Goal: Transaction & Acquisition: Purchase product/service

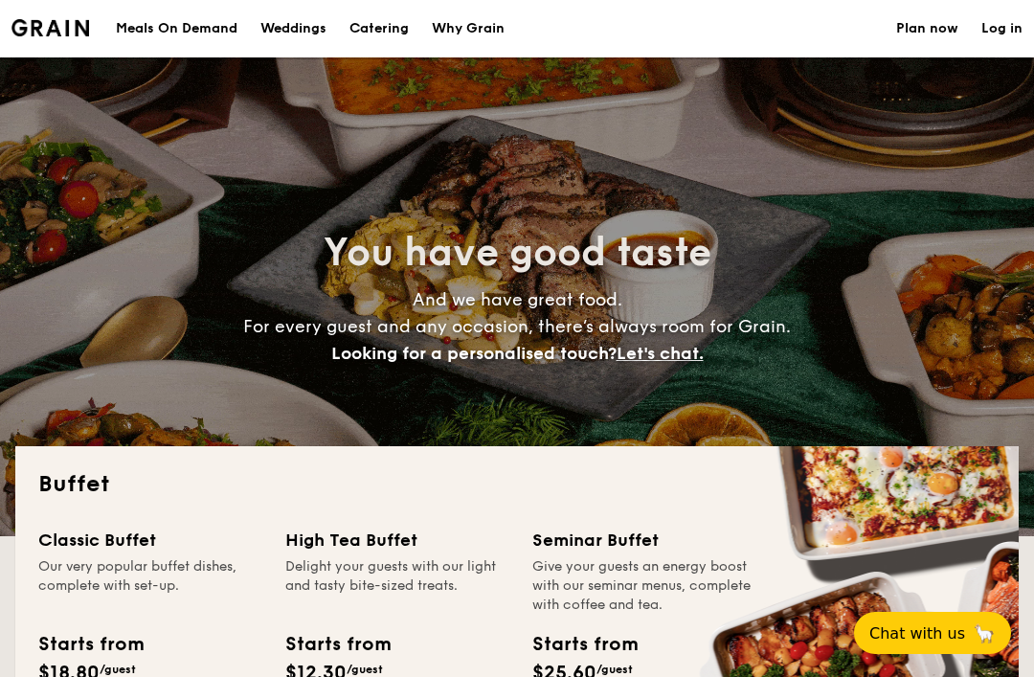
select select
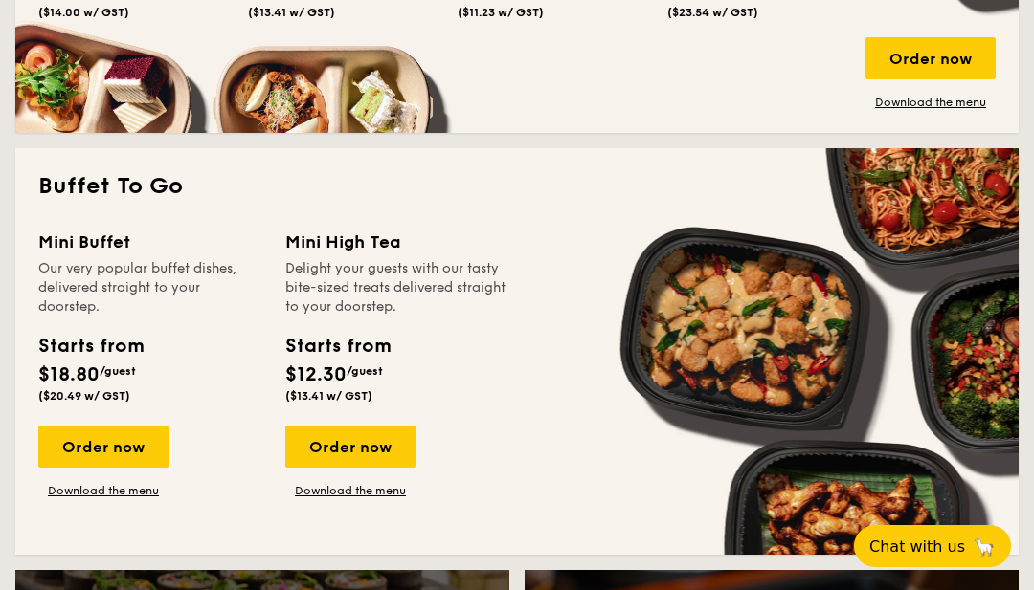
scroll to position [1145, 0]
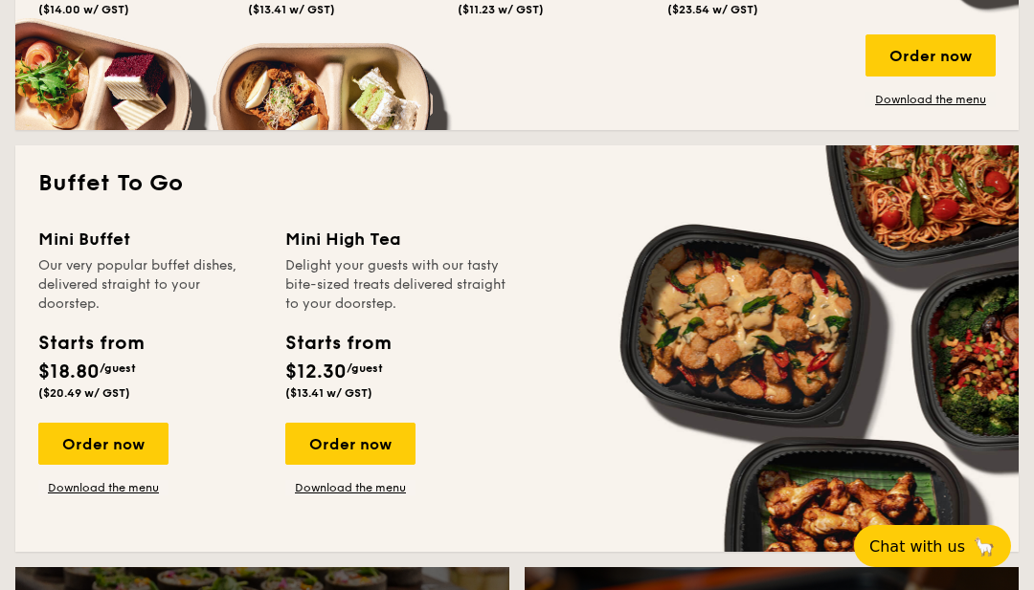
click at [68, 434] on div "Order now" at bounding box center [103, 444] width 130 height 42
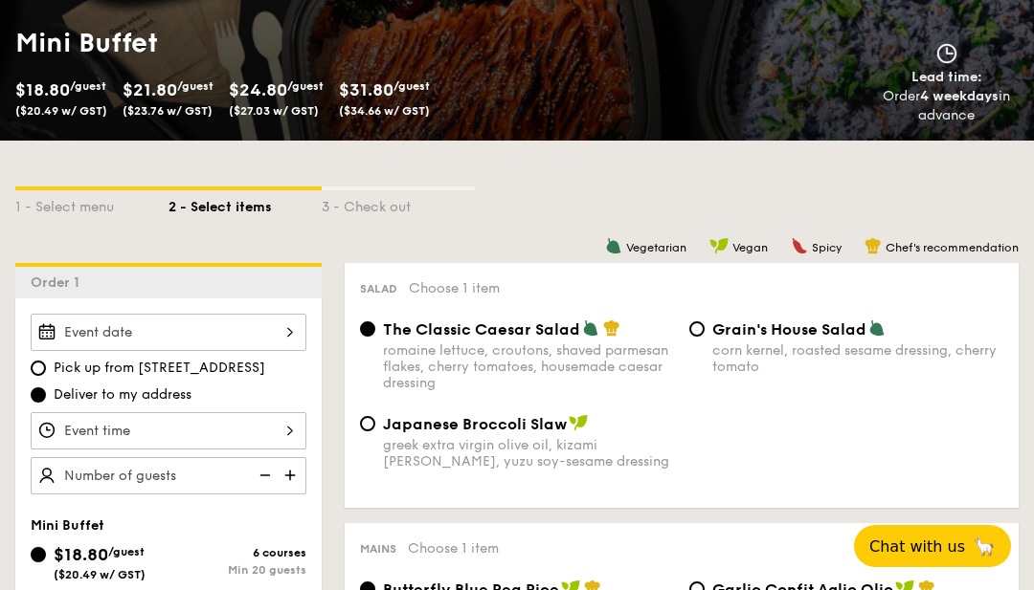
scroll to position [335, 0]
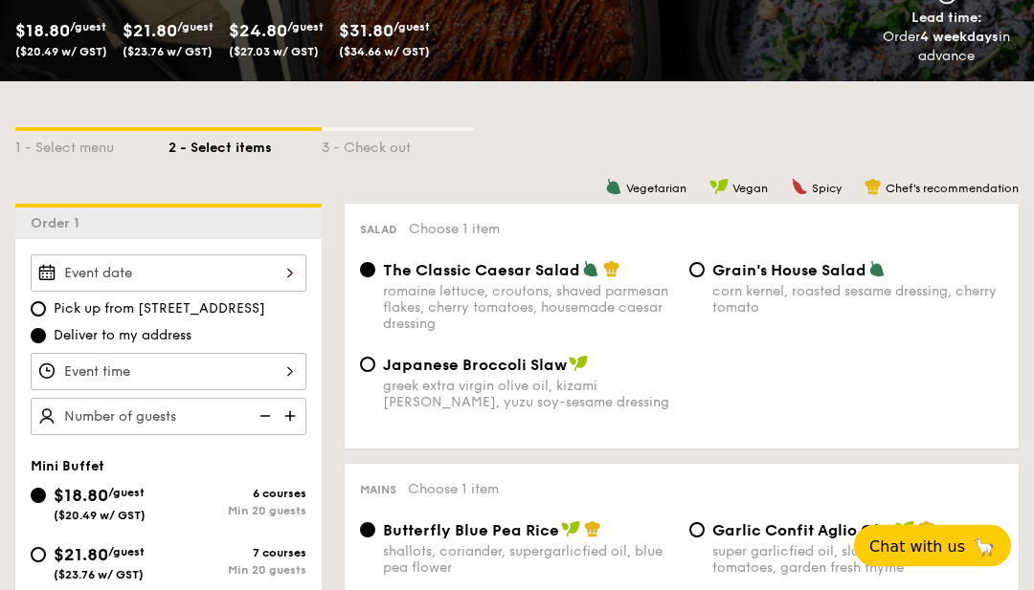
radio input "true"
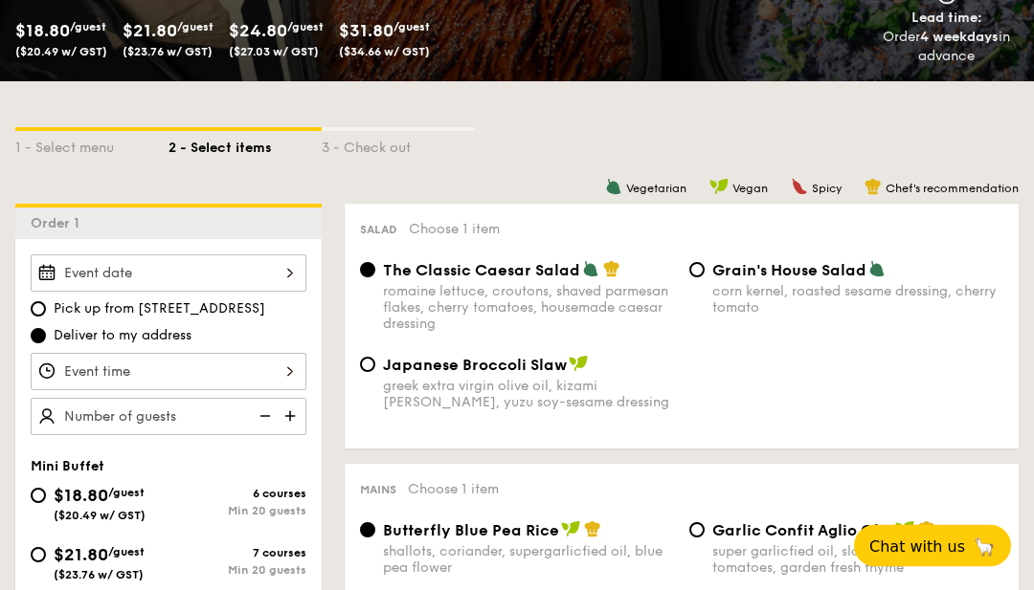
radio input "false"
radio input "true"
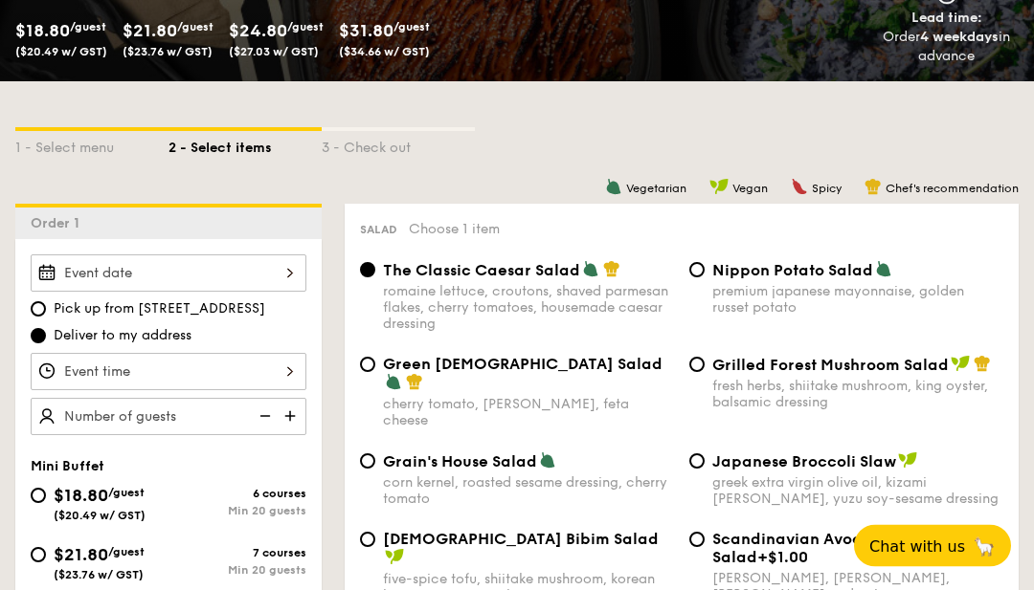
scroll to position [336, 0]
click at [72, 281] on div at bounding box center [169, 273] width 276 height 37
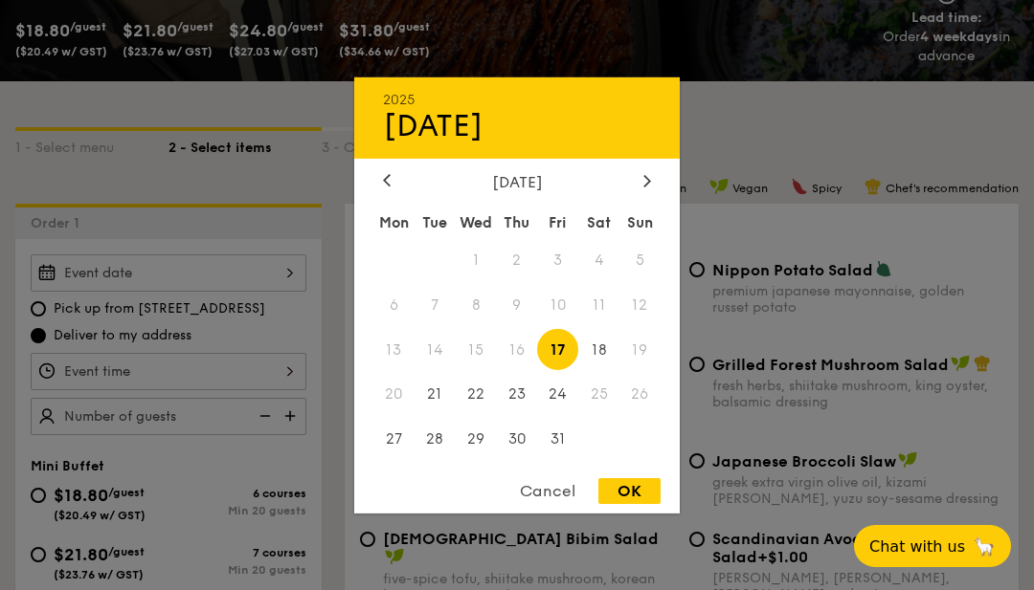
click at [641, 190] on div at bounding box center [646, 181] width 17 height 18
click at [597, 325] on span "8" at bounding box center [598, 304] width 41 height 41
click at [638, 504] on div "OK" at bounding box center [629, 492] width 62 height 26
type input "[DATE]"
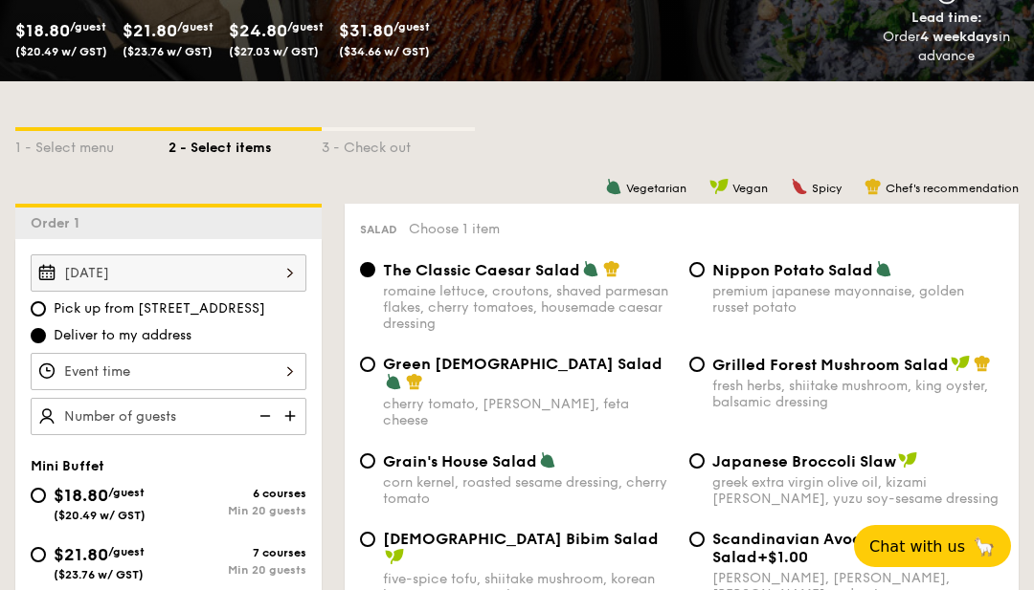
click at [64, 374] on div at bounding box center [169, 371] width 276 height 37
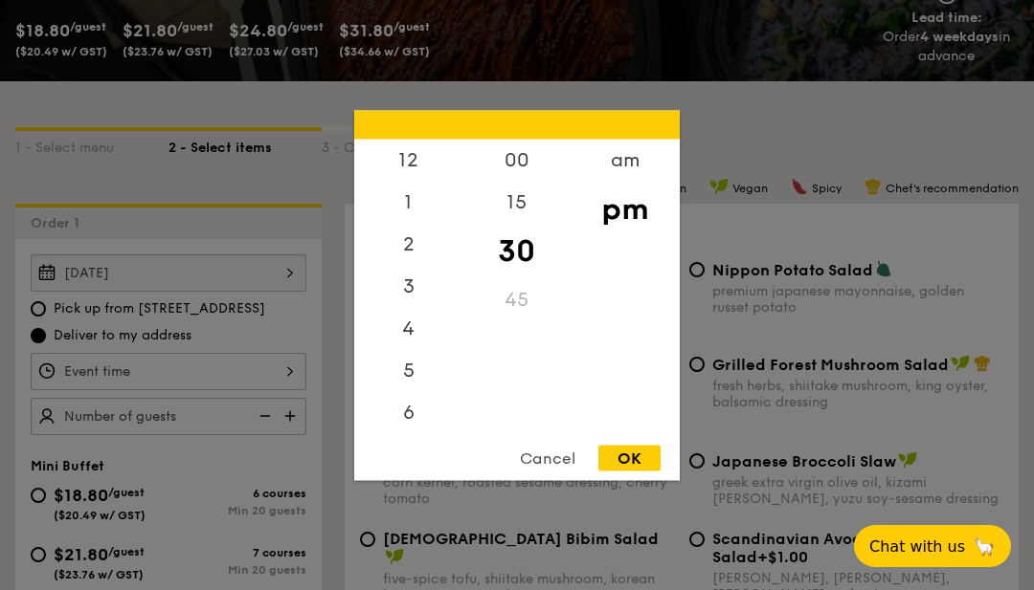
scroll to position [0, 0]
click at [407, 181] on div "12" at bounding box center [408, 160] width 108 height 42
click at [514, 181] on div "00" at bounding box center [516, 160] width 108 height 42
click at [634, 471] on div "OK" at bounding box center [629, 458] width 62 height 26
type input "12:00PM"
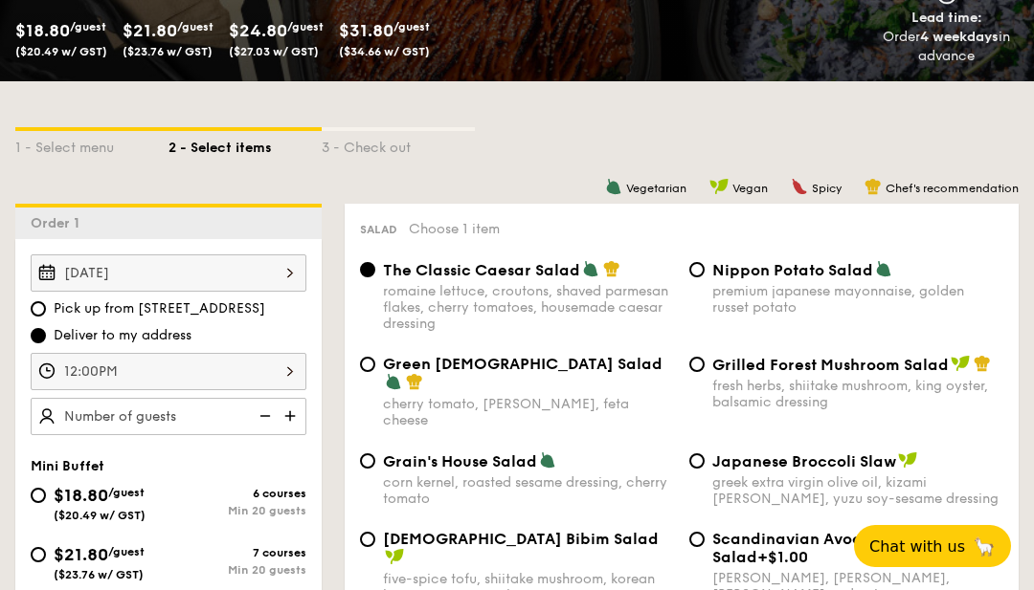
click at [276, 418] on img at bounding box center [263, 416] width 29 height 36
type input "10 guests"
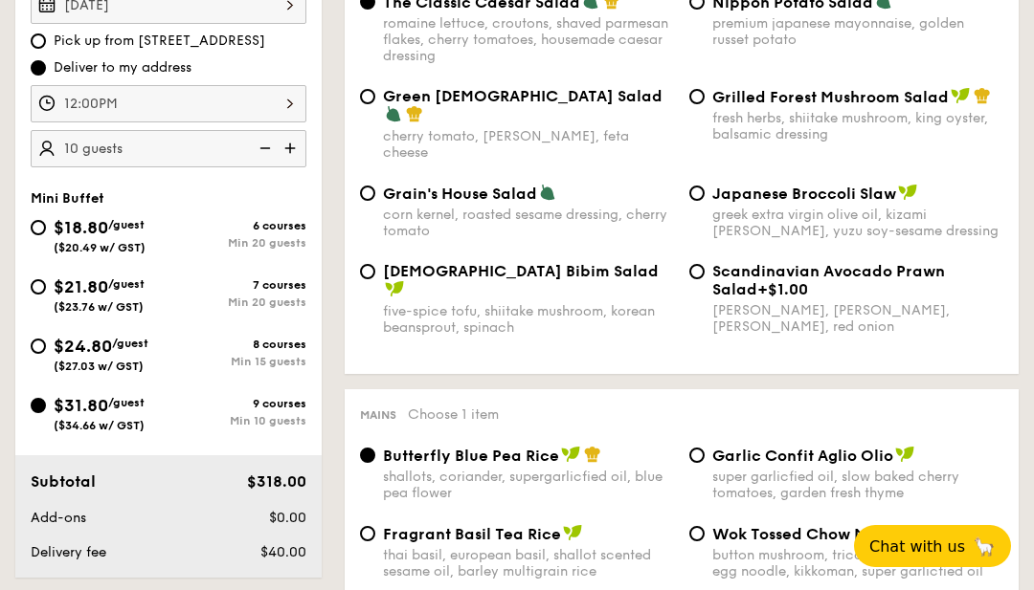
scroll to position [608, 0]
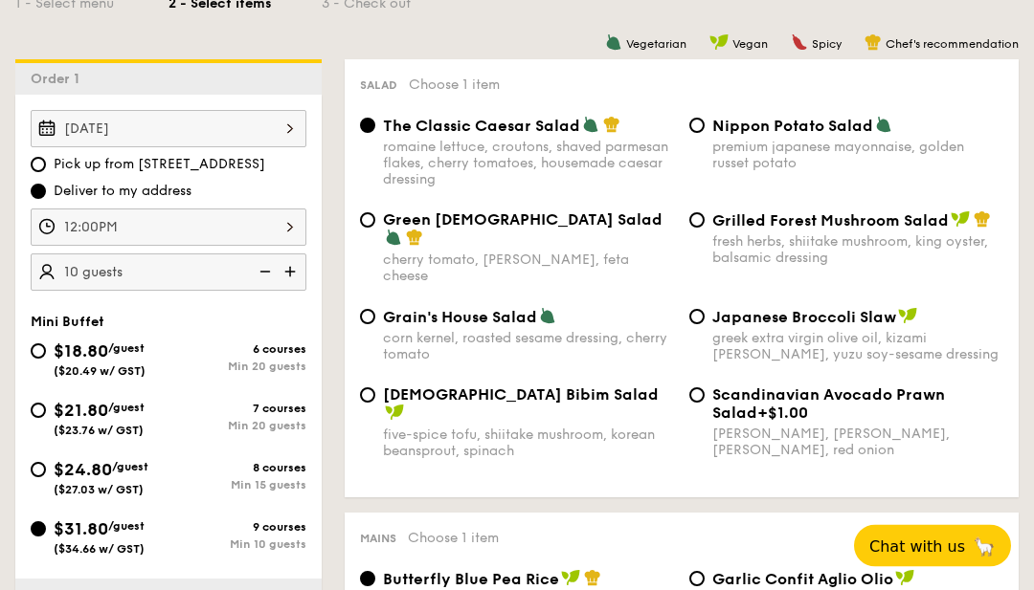
click at [53, 163] on label "Pick up from [STREET_ADDRESS]" at bounding box center [169, 165] width 276 height 19
click at [46, 163] on input "Pick up from [STREET_ADDRESS]" at bounding box center [38, 165] width 15 height 15
radio input "true"
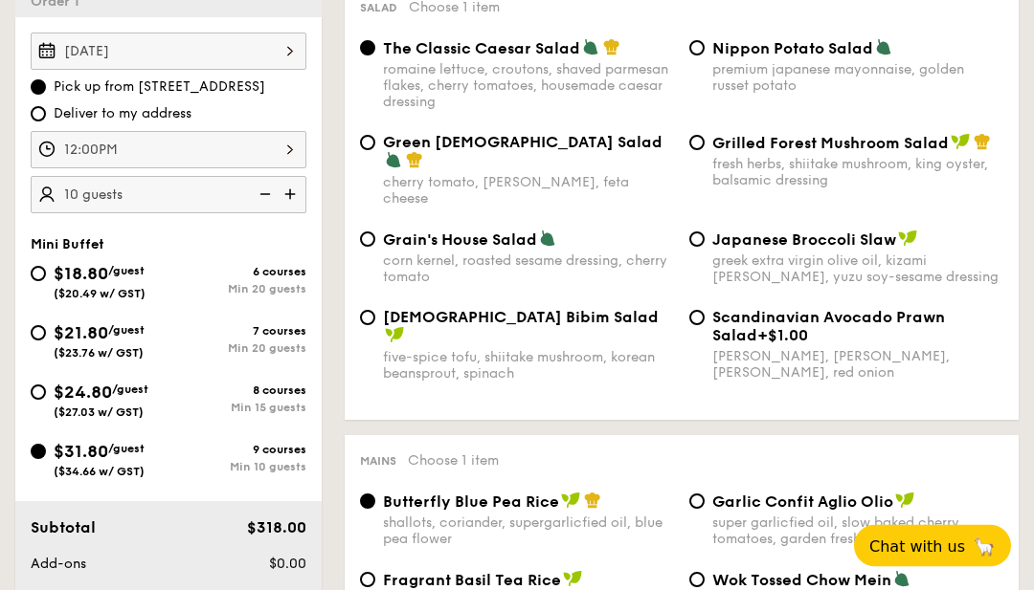
scroll to position [558, 0]
click at [705, 139] on div "Grilled Forest Mushroom Salad fresh herbs, shiitake mushroom, king oyster, bals…" at bounding box center [845, 161] width 329 height 56
click at [696, 133] on div "The Classic Caesar Salad romaine lettuce, croutons, shaved parmesan flakes, che…" at bounding box center [681, 85] width 658 height 95
click at [695, 144] on input "Grilled Forest Mushroom Salad fresh herbs, shiitake mushroom, king oyster, bals…" at bounding box center [696, 142] width 15 height 15
radio input "true"
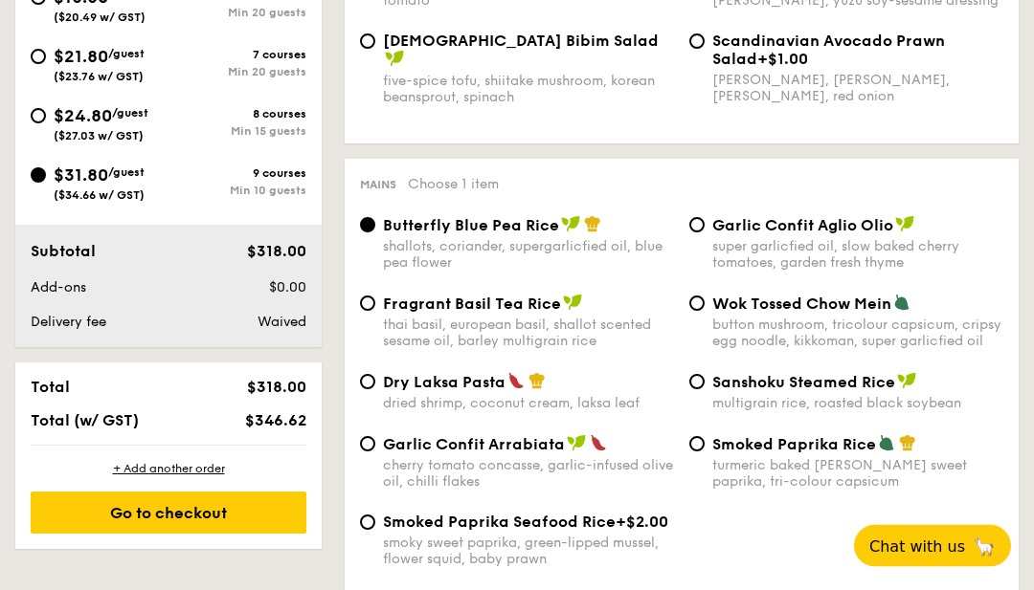
scroll to position [893, 0]
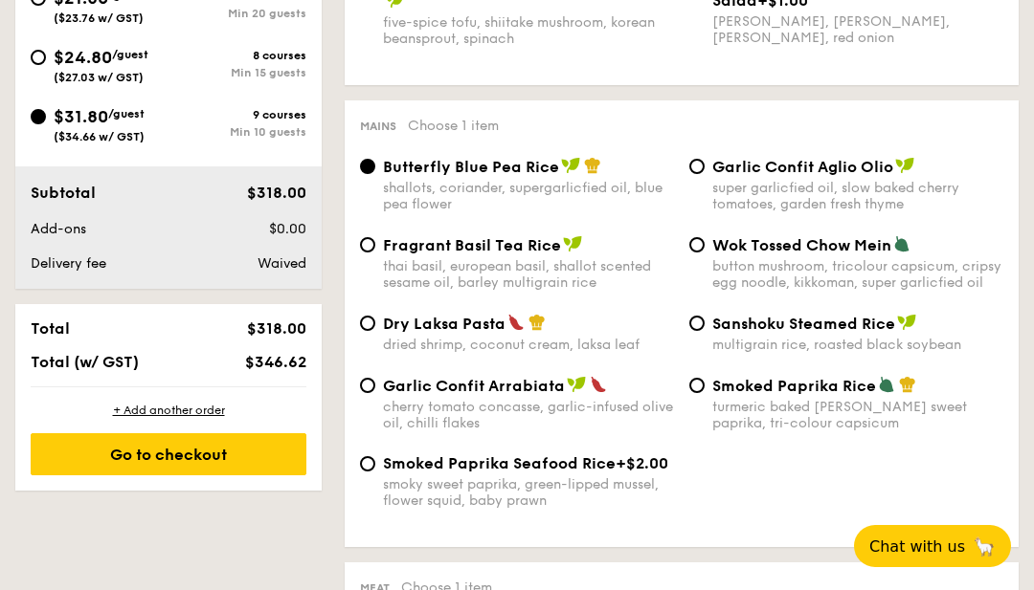
click at [484, 333] on div "Dry Laksa Pasta dried shrimp, coconut cream, laksa leaf" at bounding box center [528, 333] width 291 height 39
click at [375, 331] on input "Dry Laksa Pasta dried shrimp, coconut cream, laksa leaf" at bounding box center [367, 323] width 15 height 15
radio input "true"
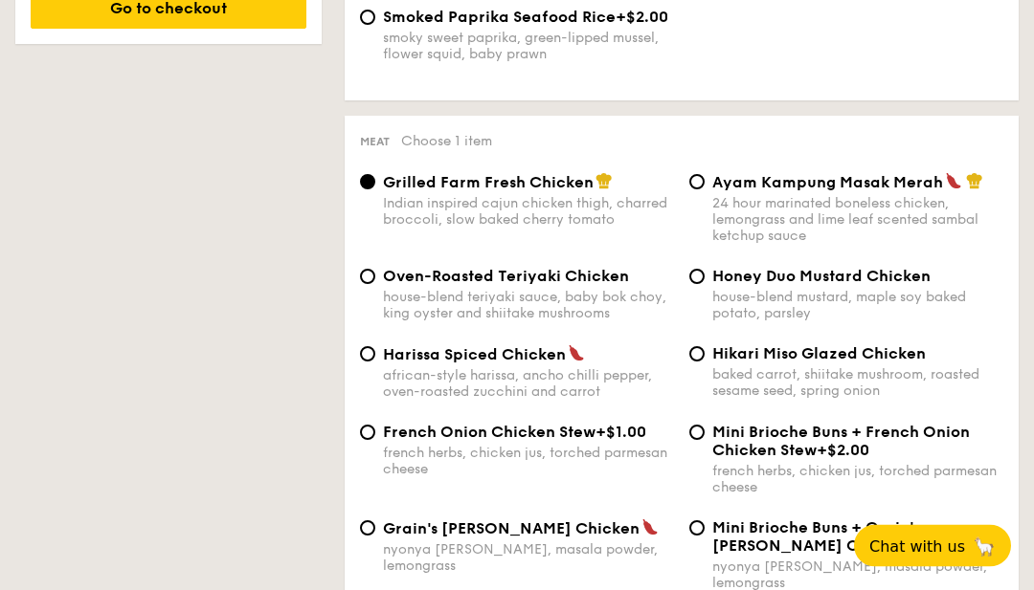
scroll to position [1344, 0]
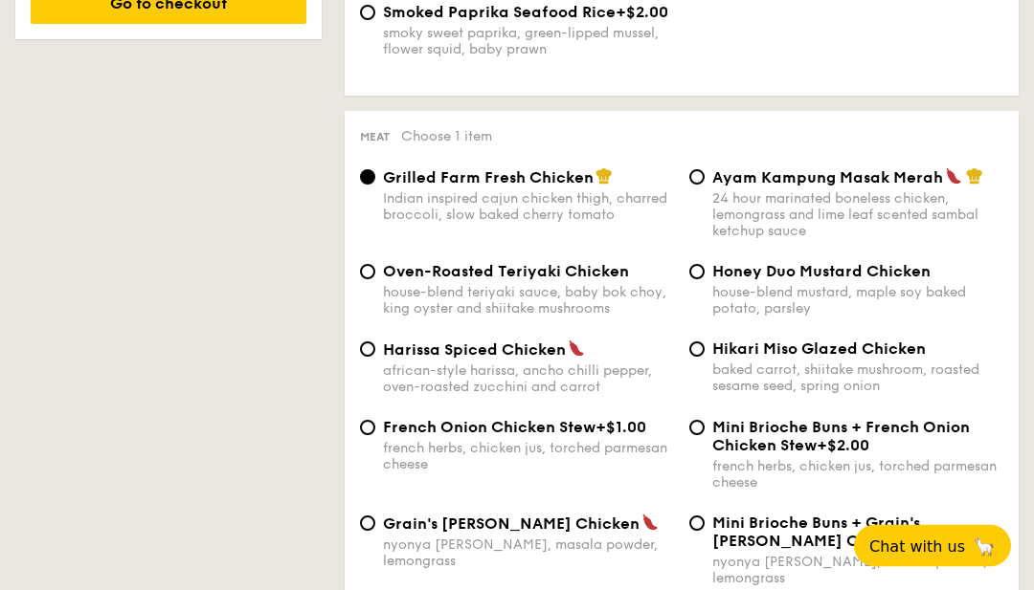
click at [702, 175] on input "Ayam Kampung Masak Merah 24 hour marinated boneless chicken, lemongrass and lim…" at bounding box center [696, 177] width 15 height 15
radio input "true"
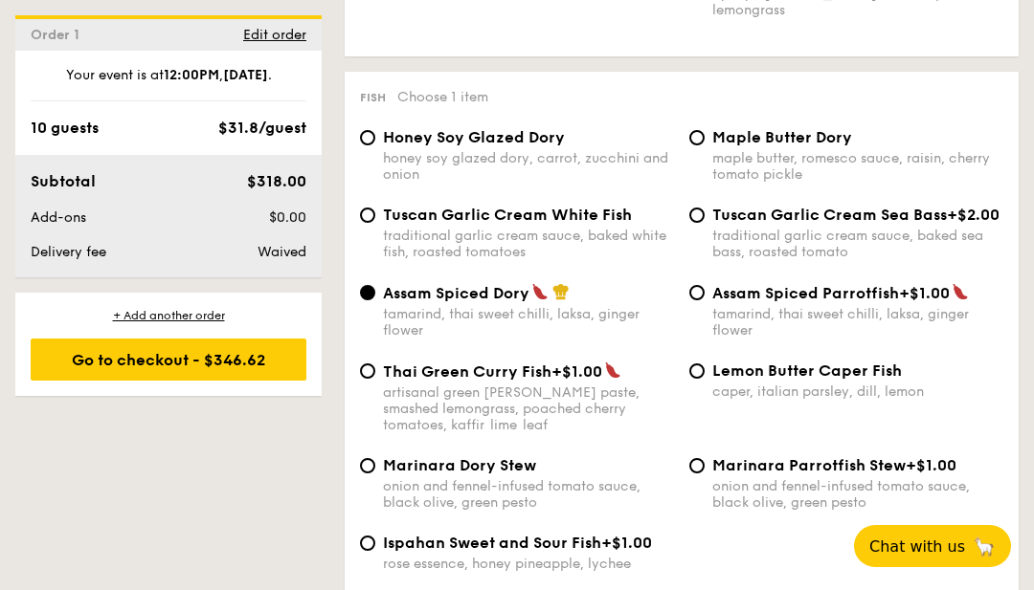
scroll to position [1912, 0]
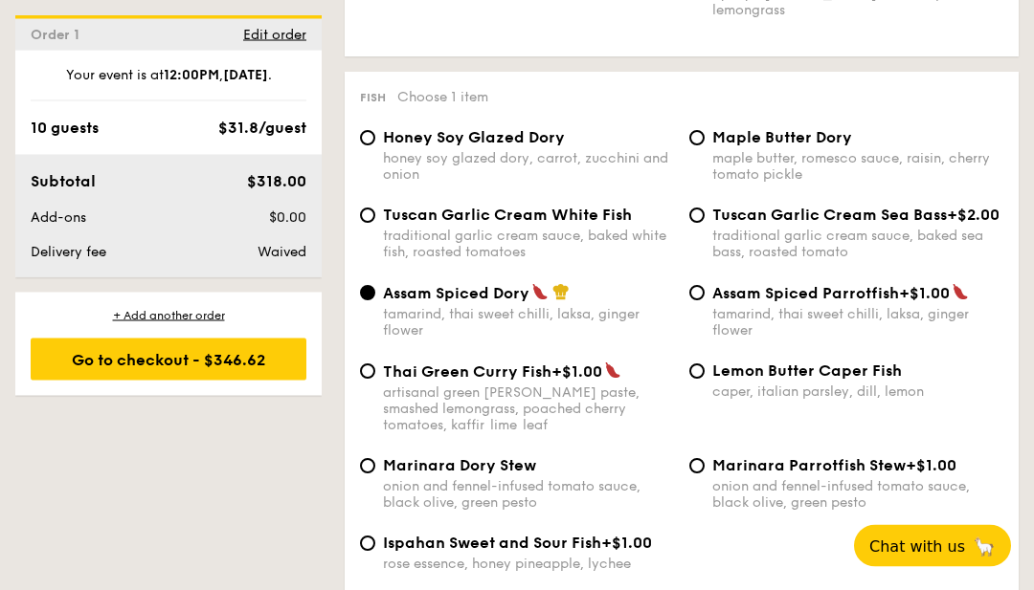
click at [700, 142] on input "Maple Butter Dory maple butter, romesco sauce, raisin, cherry tomato pickle" at bounding box center [696, 138] width 15 height 15
radio input "true"
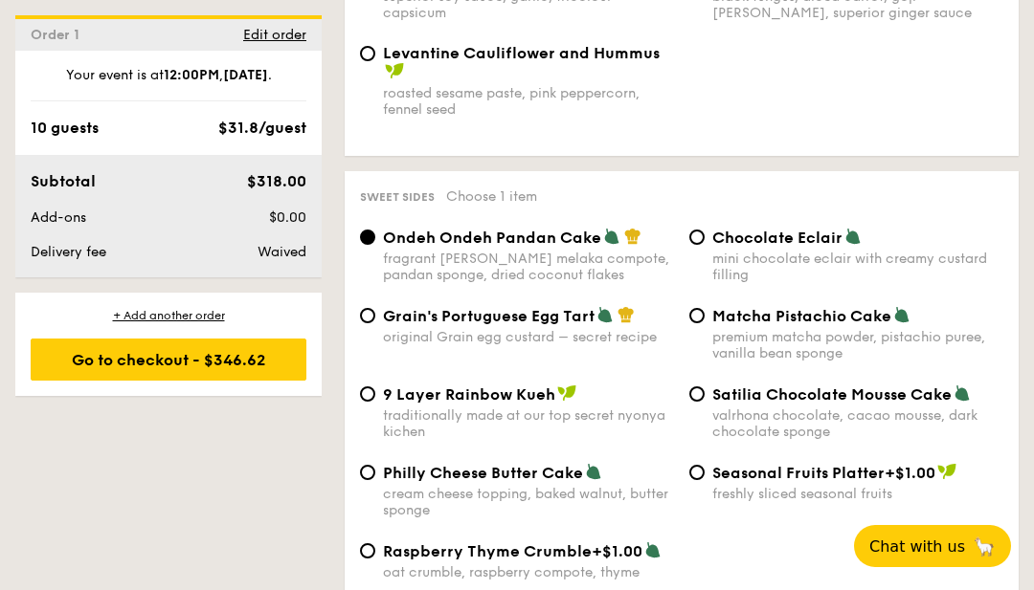
scroll to position [2825, 0]
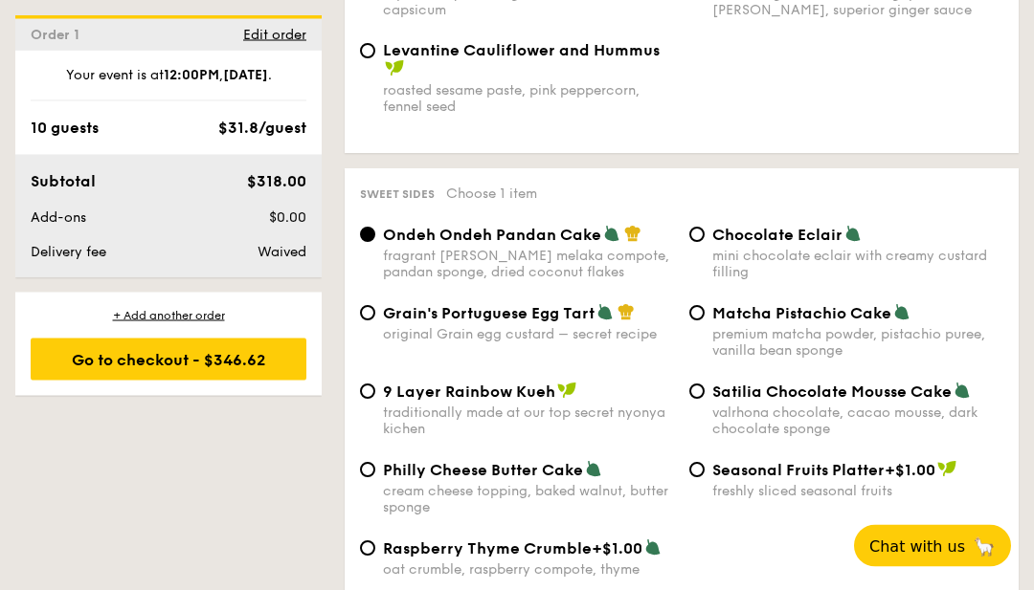
click at [563, 344] on div "Grain's Portuguese Egg Tart original Grain egg custard – secret recipe" at bounding box center [528, 323] width 291 height 39
click at [375, 322] on input "Grain's Portuguese Egg Tart original Grain egg custard – secret recipe" at bounding box center [367, 313] width 15 height 15
radio input "true"
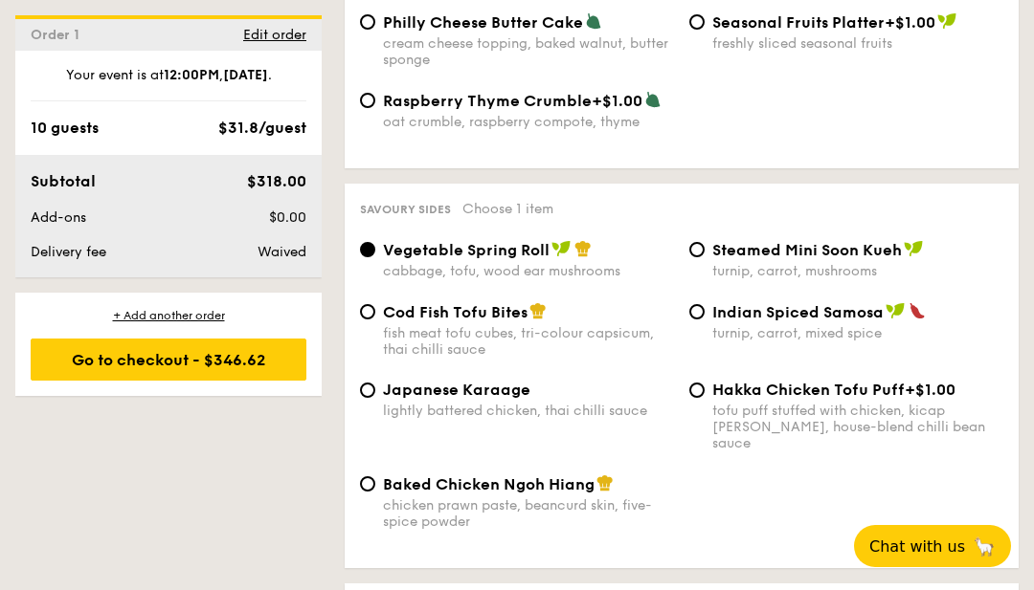
scroll to position [3283, 0]
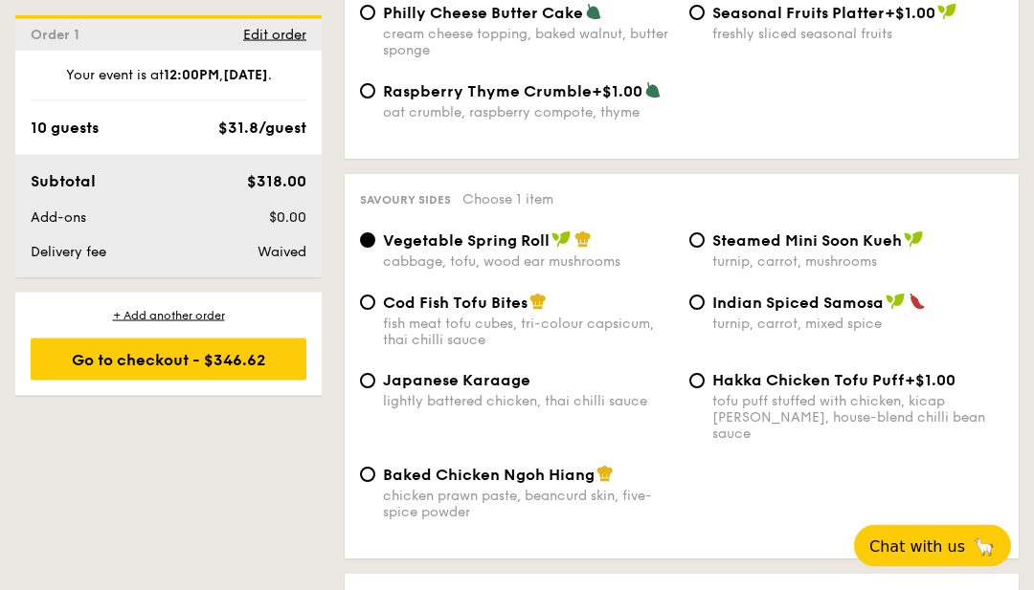
click at [368, 483] on input "Baked Chicken Ngoh Hiang chicken prawn paste, beancurd skin, five-spice powder" at bounding box center [367, 475] width 15 height 15
radio input "true"
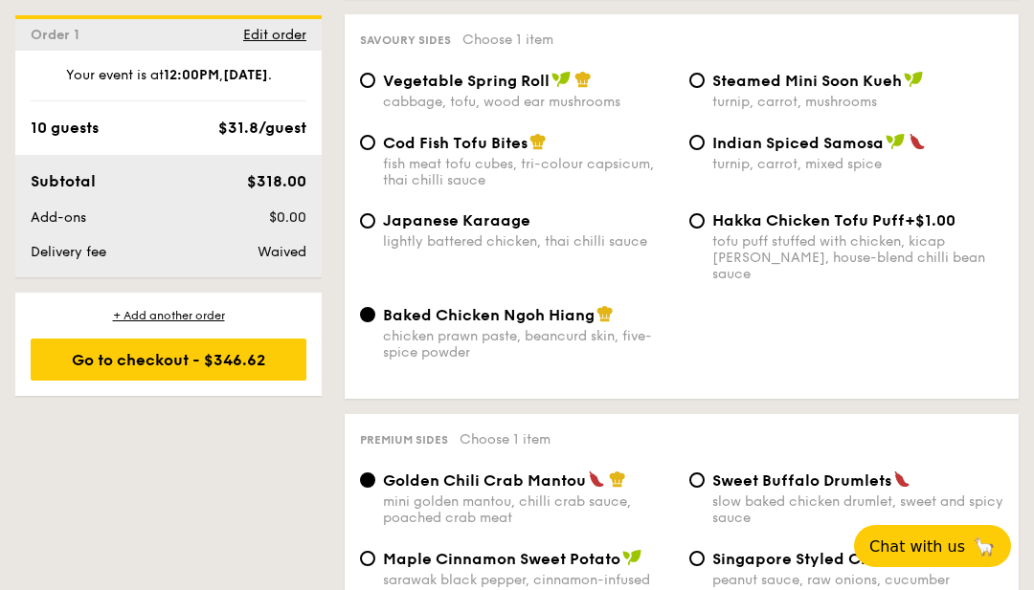
scroll to position [3445, 0]
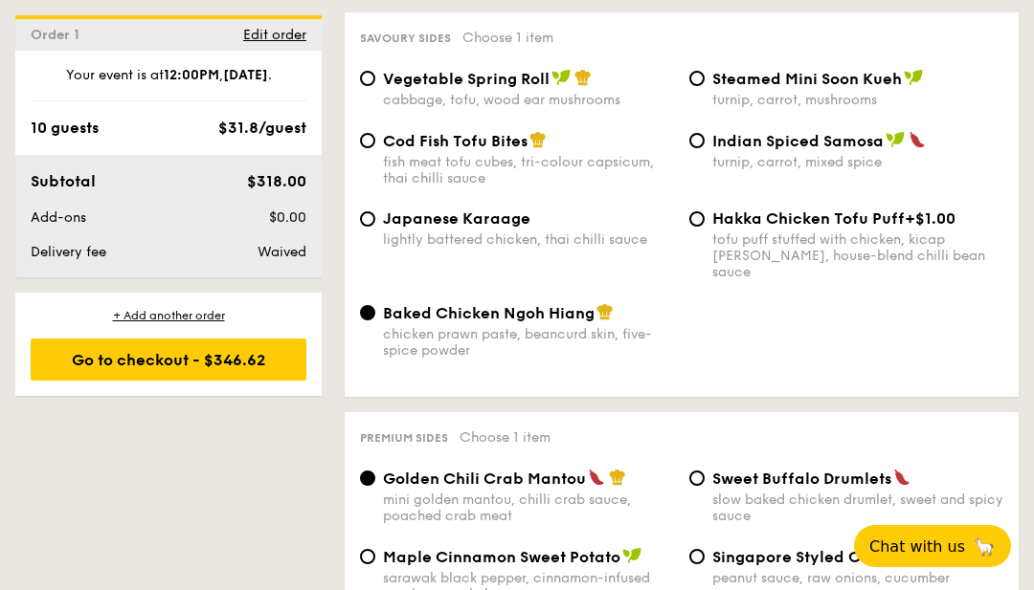
click at [372, 148] on input "Cod Fish Tofu Bites fish meat tofu cubes, tri-colour capsicum, thai chilli sauce" at bounding box center [367, 140] width 15 height 15
radio input "true"
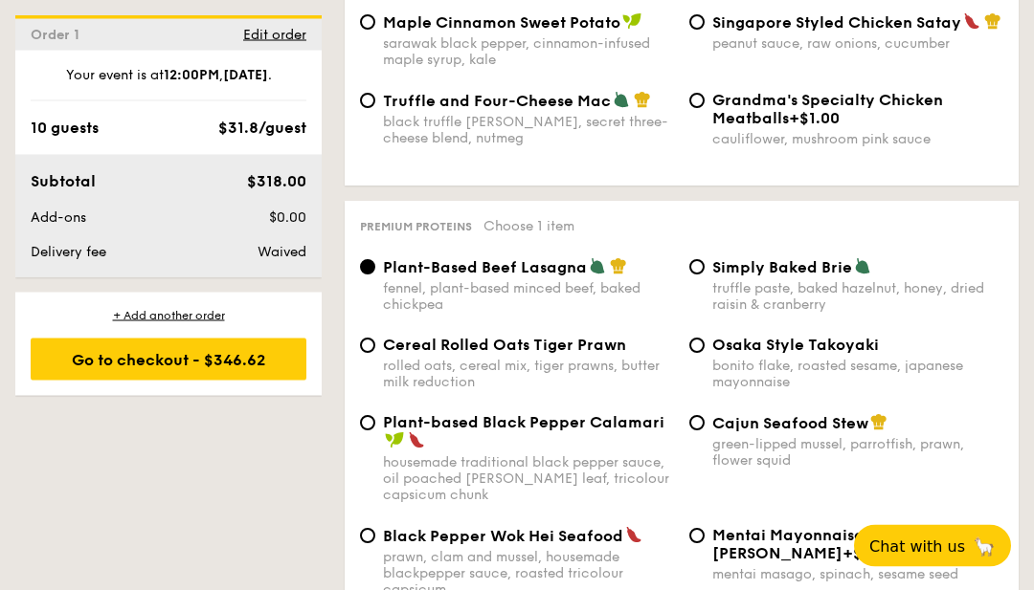
scroll to position [3980, 0]
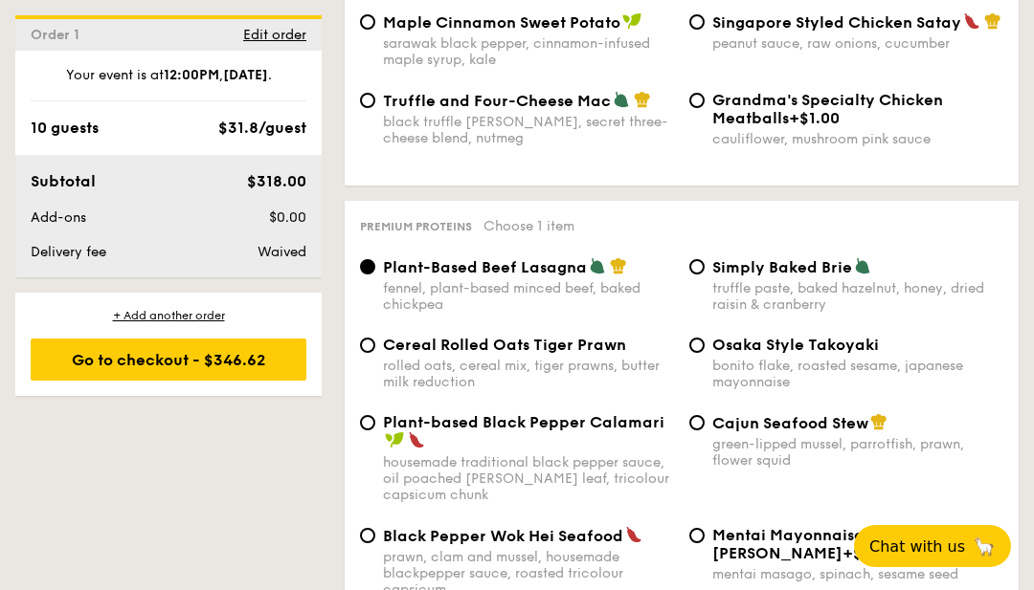
click at [725, 433] on span "Cajun Seafood Stew" at bounding box center [790, 423] width 156 height 18
click at [704, 431] on input "Cajun Seafood Stew green-lipped mussel, parrotfish, prawn, flower squid" at bounding box center [696, 422] width 15 height 15
radio input "true"
click at [885, 469] on div "green-lipped mussel, parrotfish, prawn, flower squid" at bounding box center [857, 452] width 291 height 33
click at [704, 431] on input "Cajun Seafood Stew green-lipped mussel, parrotfish, prawn, flower squid" at bounding box center [696, 422] width 15 height 15
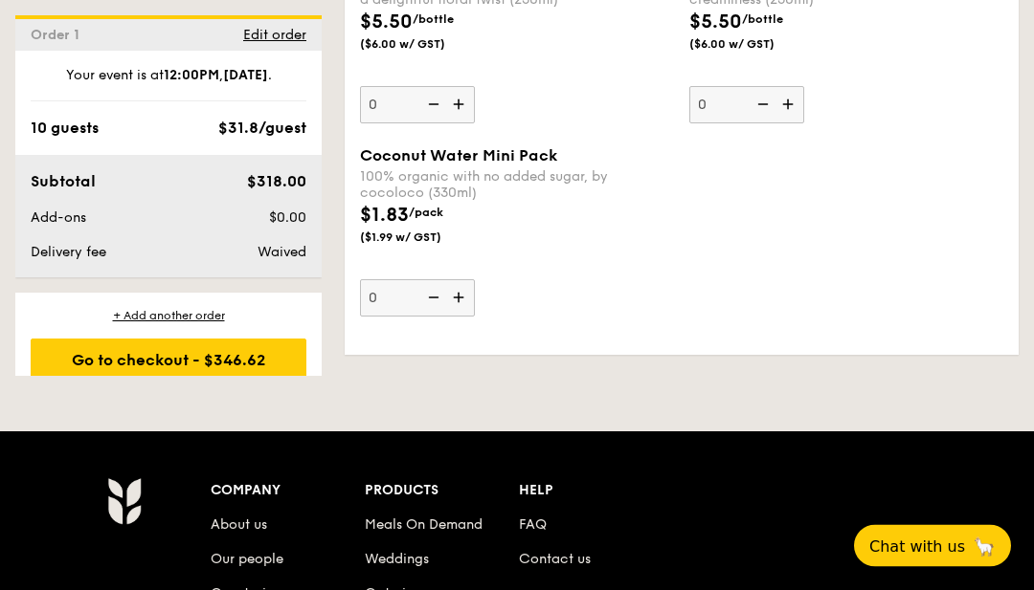
scroll to position [6494, 0]
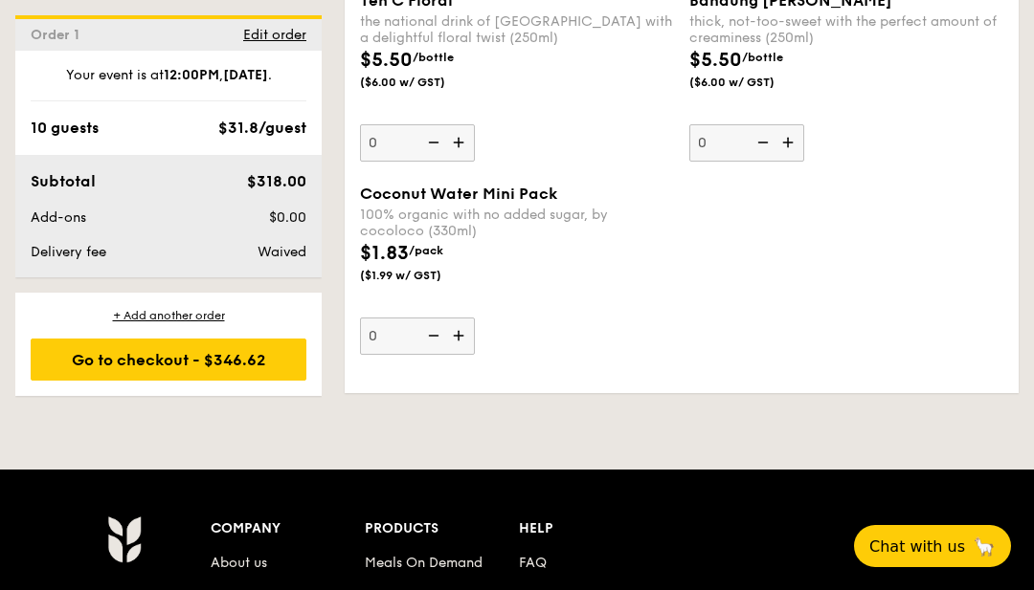
click at [242, 361] on div "Go to checkout - $346.62" at bounding box center [169, 360] width 276 height 42
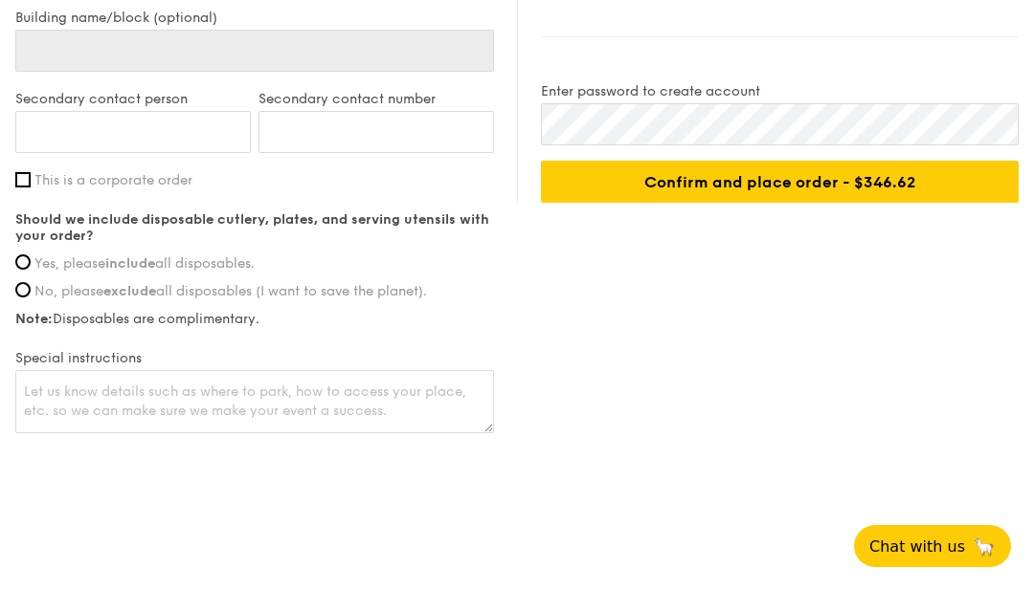
type input "[STREET_ADDRESS]"
type input "369972"
type input "05"
type input "01"
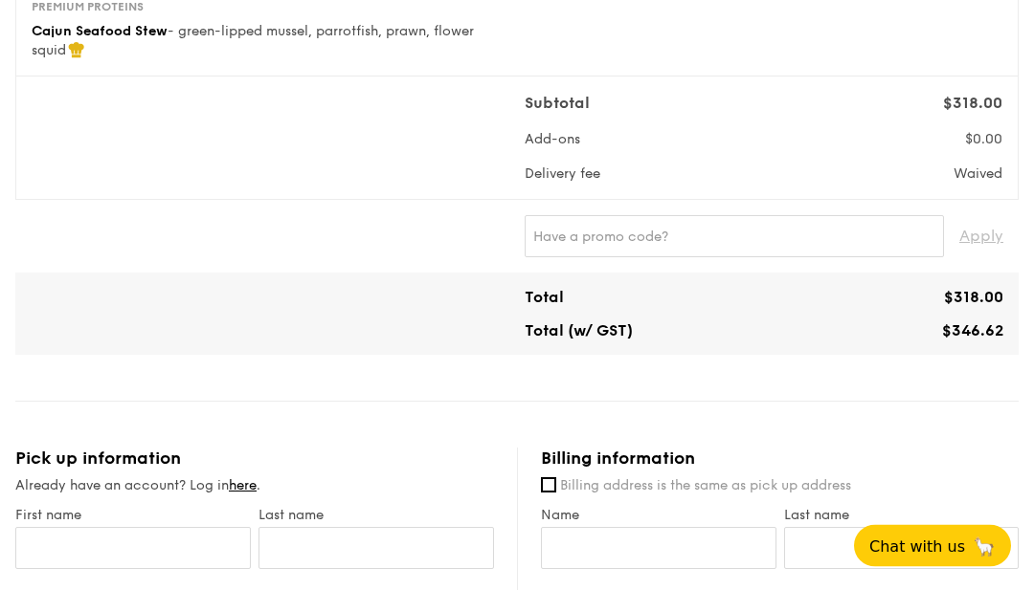
scroll to position [639, 0]
click at [831, 238] on input "text" at bounding box center [733, 236] width 419 height 42
type input "IREADGRAINADS"
click at [977, 333] on span "$321.62" at bounding box center [974, 331] width 57 height 18
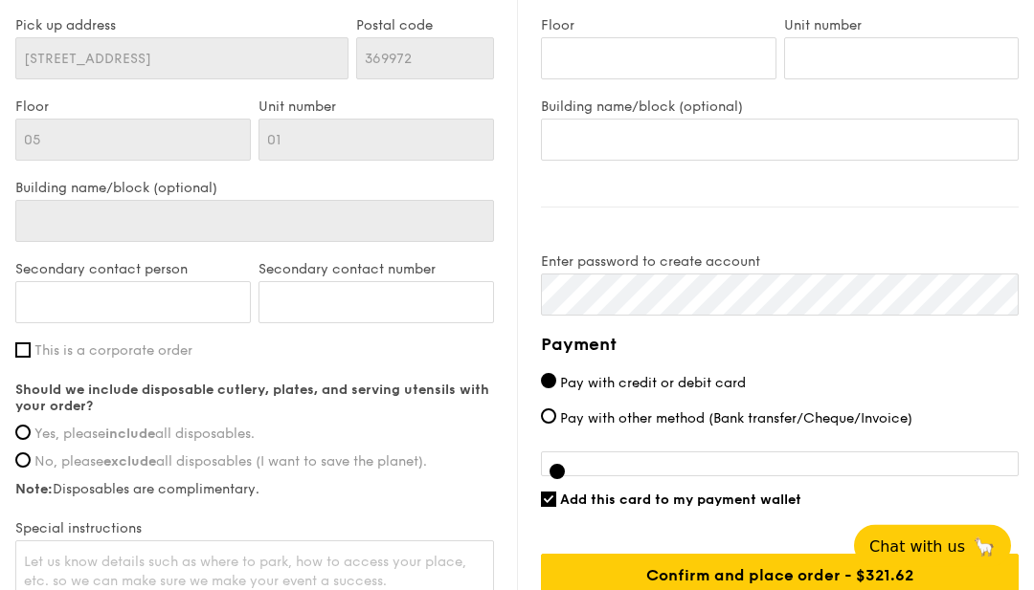
scroll to position [1292, 0]
click at [24, 430] on input "Yes, please include all disposables." at bounding box center [22, 432] width 15 height 15
radio input "true"
click at [553, 505] on input "Add this card to my payment wallet" at bounding box center [548, 499] width 15 height 15
checkbox input "false"
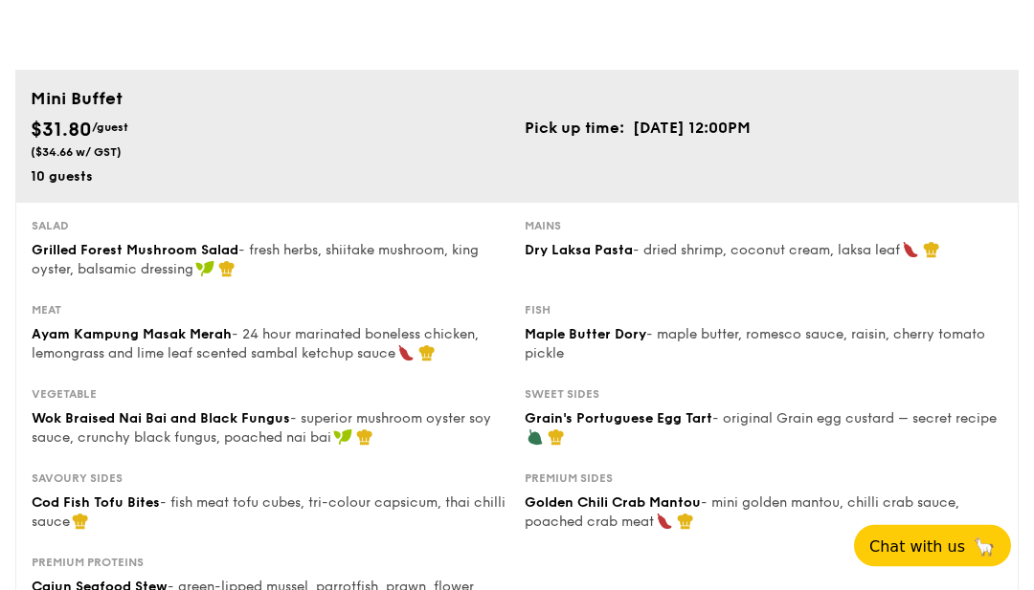
scroll to position [0, 0]
